Goal: Navigation & Orientation: Find specific page/section

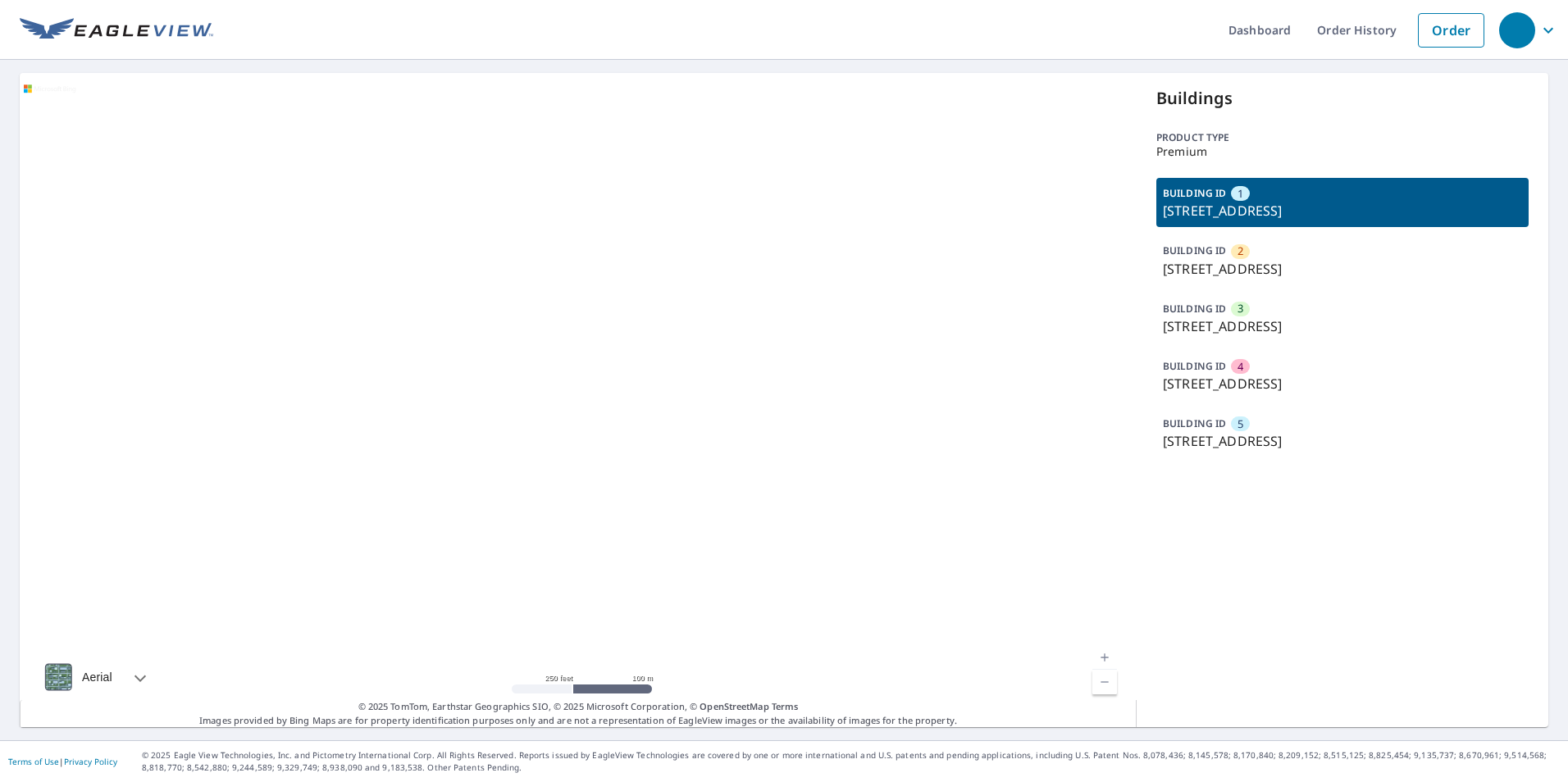
click at [457, 467] on div at bounding box center [578, 399] width 1117 height 654
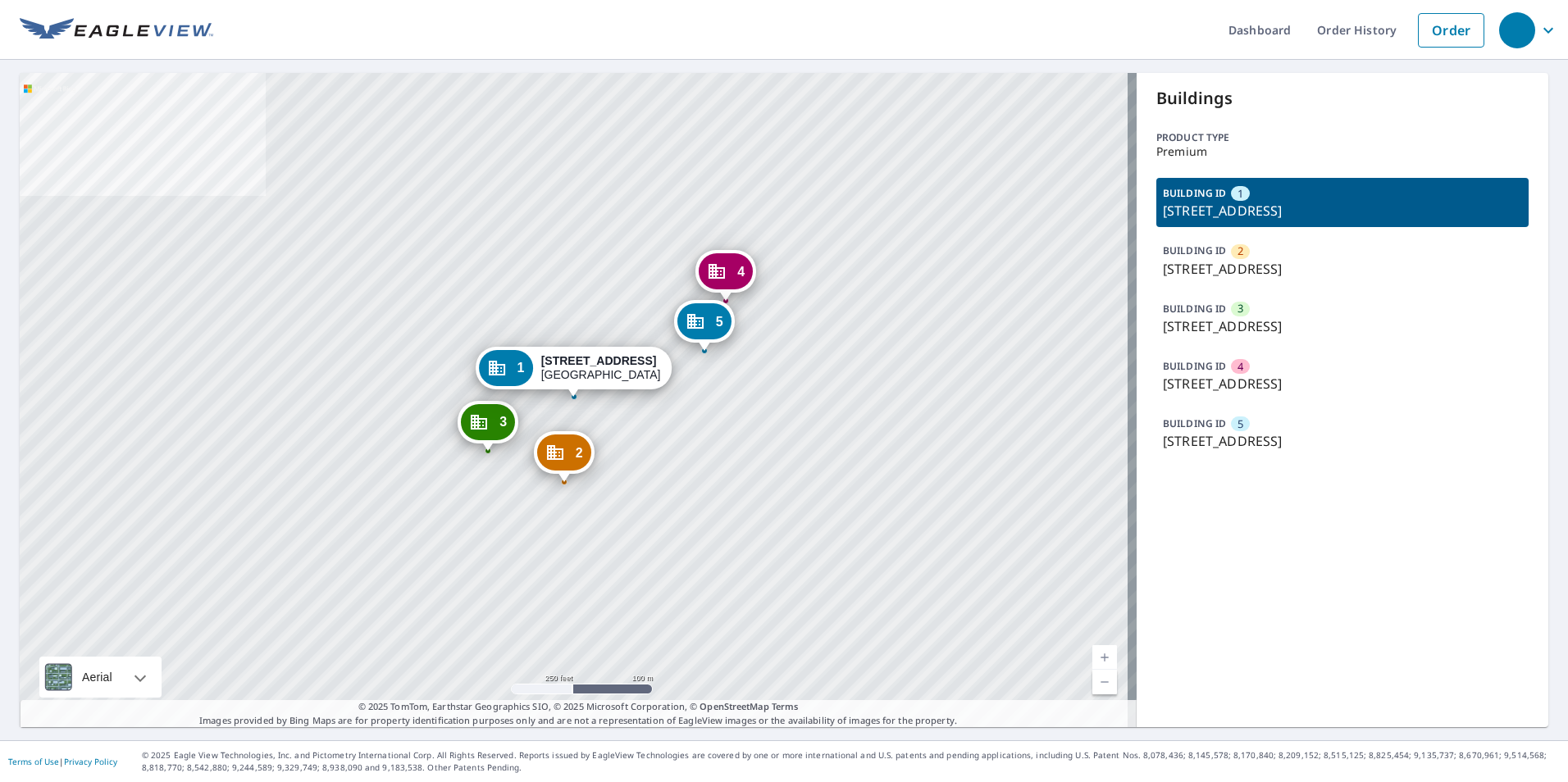
click at [1264, 262] on p "[STREET_ADDRESS]" at bounding box center [1342, 269] width 359 height 20
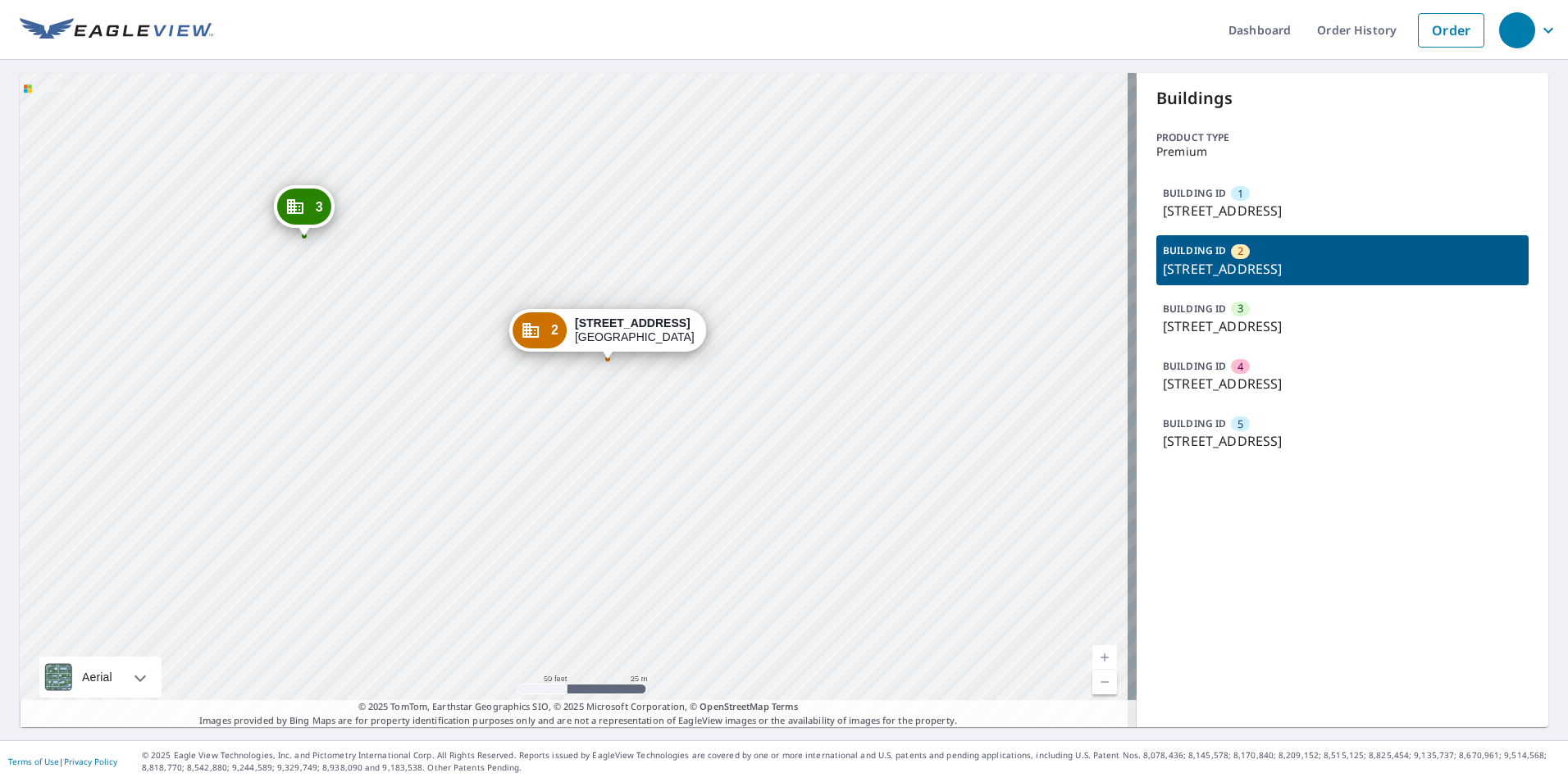
drag, startPoint x: 884, startPoint y: 345, endPoint x: 774, endPoint y: 338, distance: 110.2
click at [789, 342] on div "1 [STREET_ADDRESS] 3 [STREET_ADDRESS] 4 [STREET_ADDRESS] 5 [STREET_ADDRESS] 2 […" at bounding box center [578, 399] width 1117 height 654
